Goal: Task Accomplishment & Management: Use online tool/utility

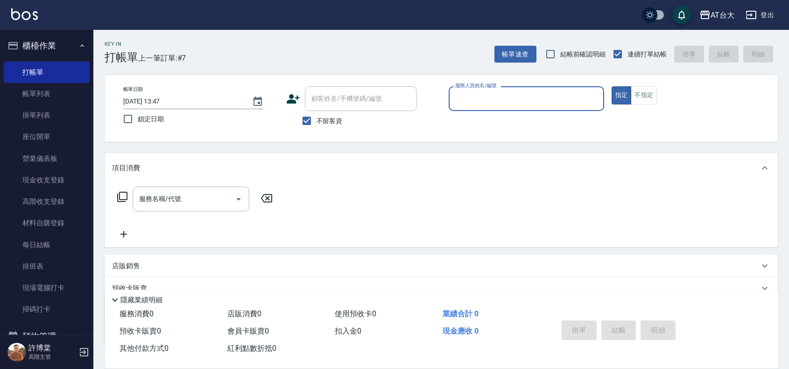
click at [460, 96] on input "服務人員姓名/編號" at bounding box center [526, 99] width 147 height 16
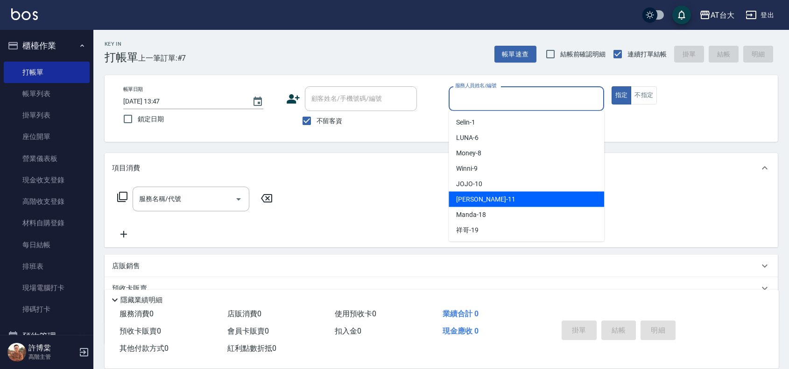
click at [500, 196] on div "[PERSON_NAME] -11" at bounding box center [525, 199] width 155 height 15
type input "[PERSON_NAME]-11"
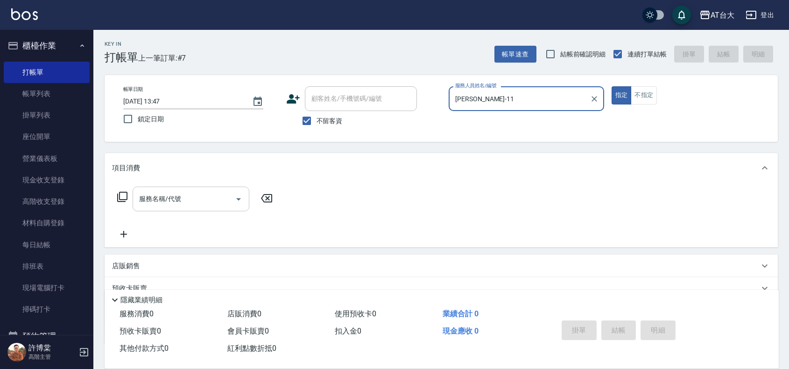
click at [219, 194] on input "服務名稱/代號" at bounding box center [184, 199] width 94 height 16
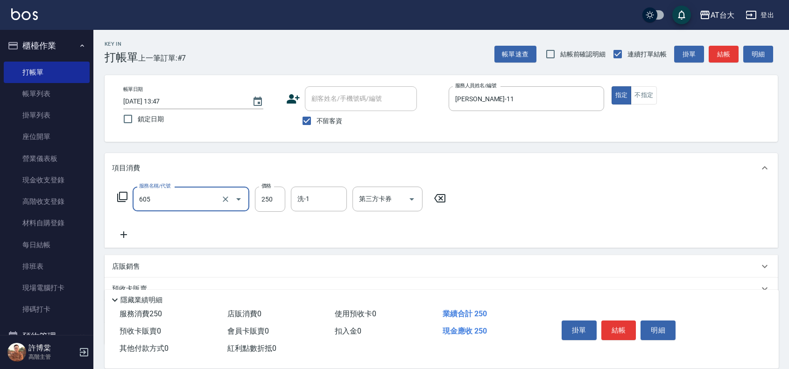
type input "洗髮 (女)(605)"
click at [614, 322] on button "結帳" at bounding box center [618, 331] width 35 height 20
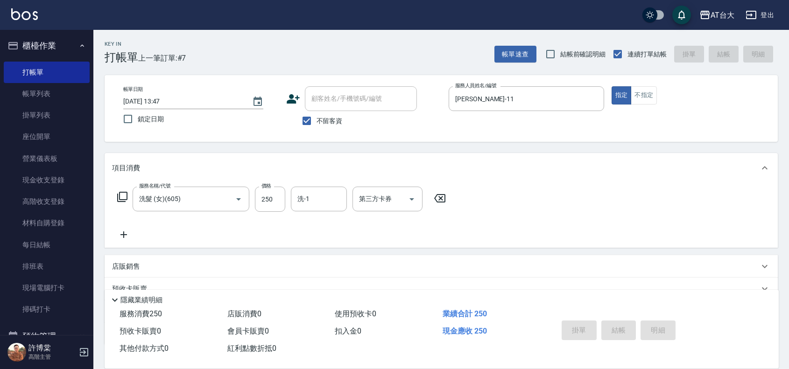
type input "[DATE] 14:23"
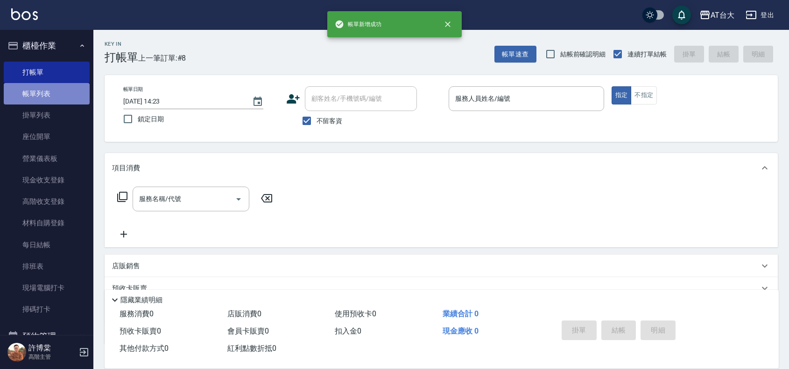
click at [65, 88] on link "帳單列表" at bounding box center [47, 93] width 86 height 21
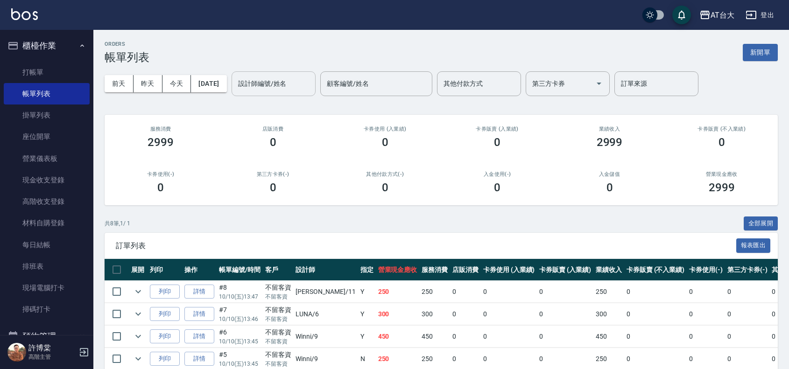
click at [288, 83] on input "設計師編號/姓名" at bounding box center [274, 84] width 76 height 16
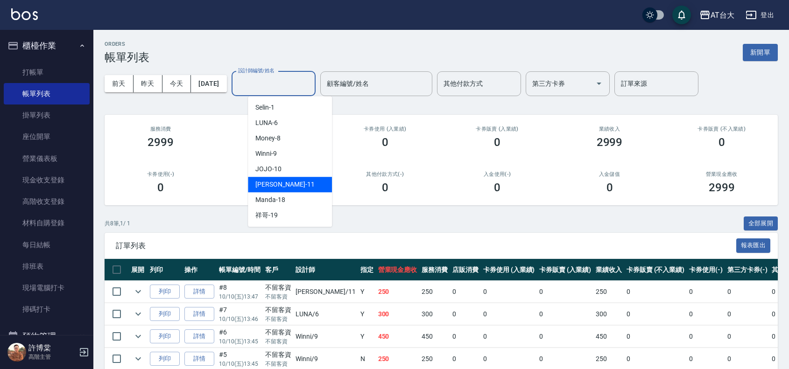
click at [301, 177] on div "[PERSON_NAME] -11" at bounding box center [290, 184] width 84 height 15
type input "[PERSON_NAME]-11"
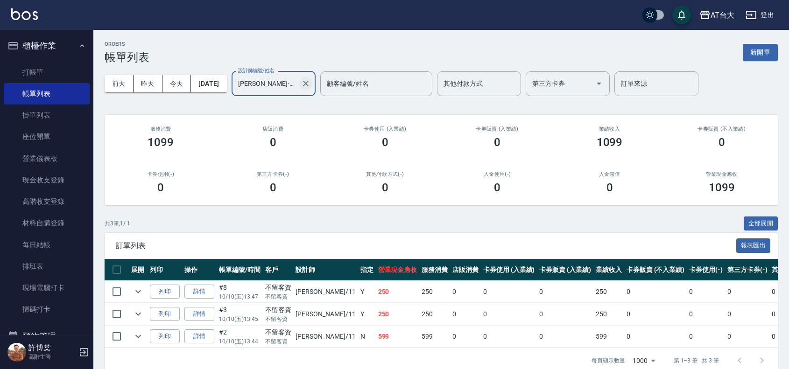
click at [310, 85] on icon "Clear" at bounding box center [305, 83] width 9 height 9
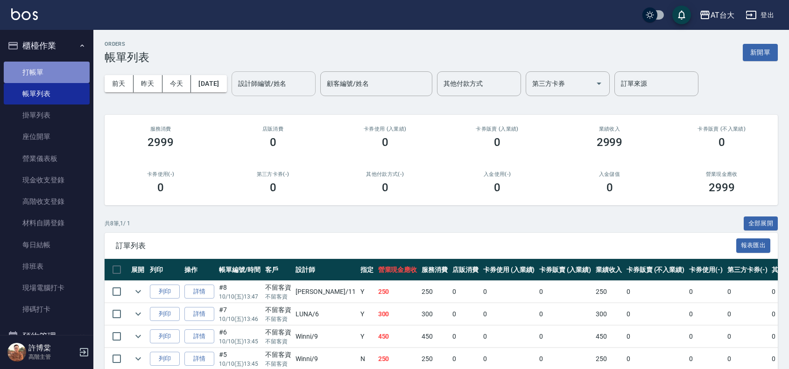
click at [60, 70] on link "打帳單" at bounding box center [47, 72] width 86 height 21
